Goal: Find specific page/section: Find specific page/section

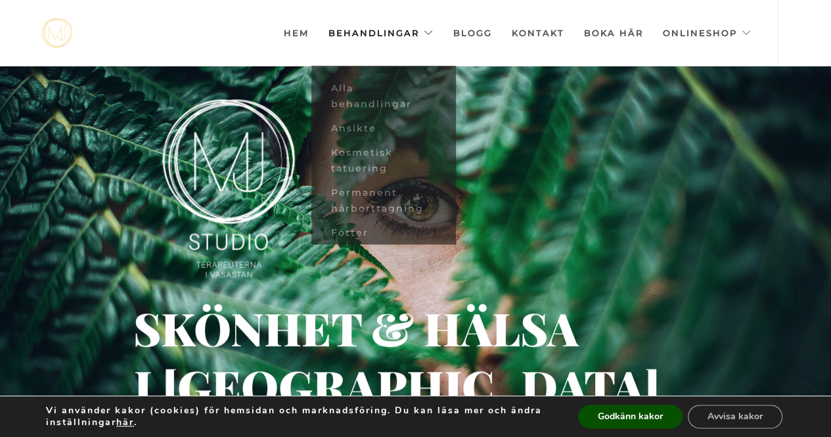
click at [380, 39] on link "Behandlingar" at bounding box center [380, 33] width 105 height 66
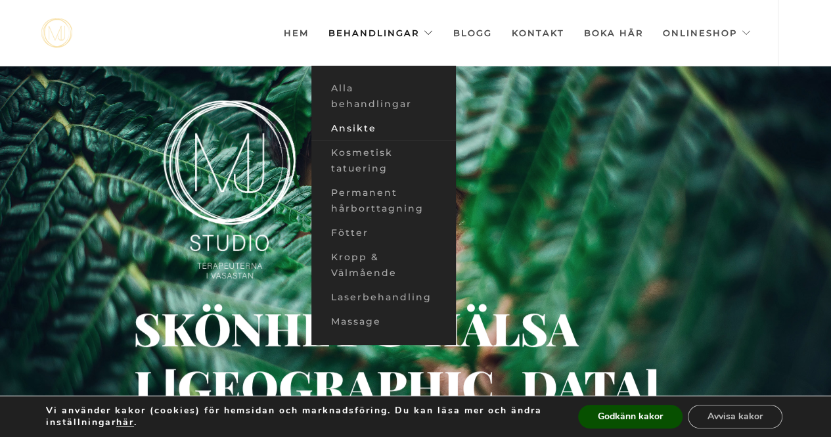
click at [356, 123] on link "Ansikte" at bounding box center [383, 128] width 144 height 24
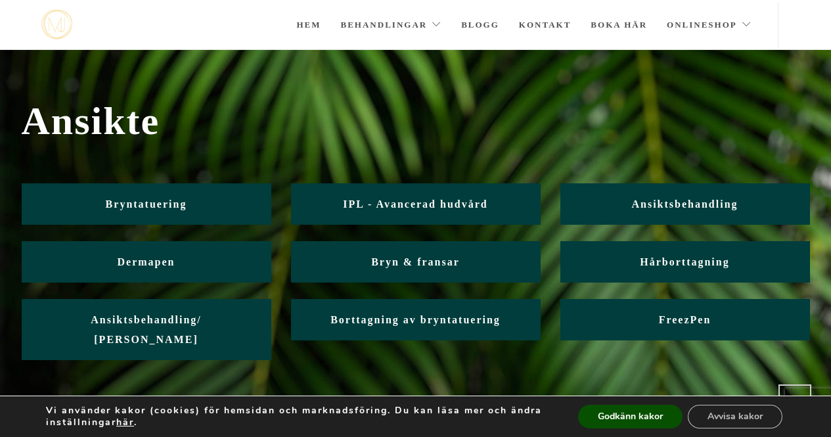
scroll to position [68, 0]
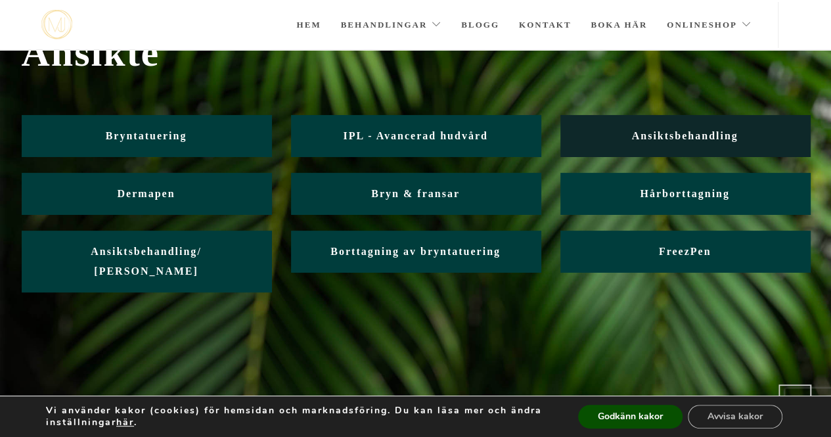
click at [603, 145] on link "Ansiktsbehandling" at bounding box center [685, 135] width 250 height 41
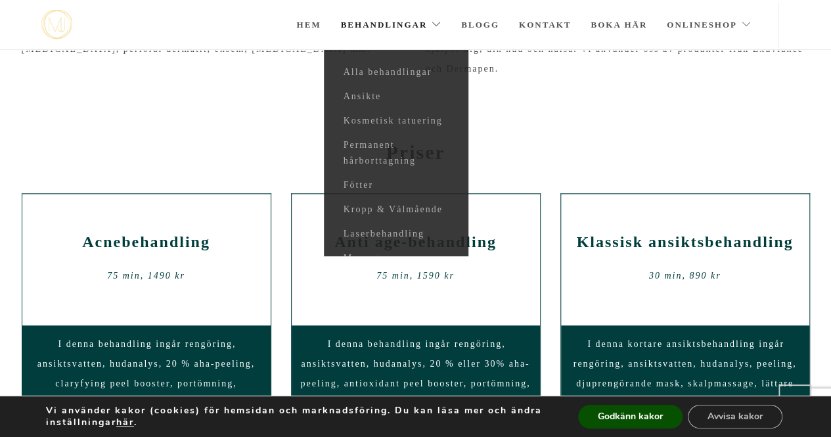
scroll to position [547, 0]
